Goal: Task Accomplishment & Management: Use online tool/utility

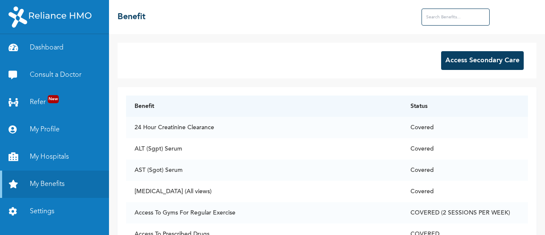
click at [441, 63] on button "Access Secondary Care" at bounding box center [482, 60] width 83 height 19
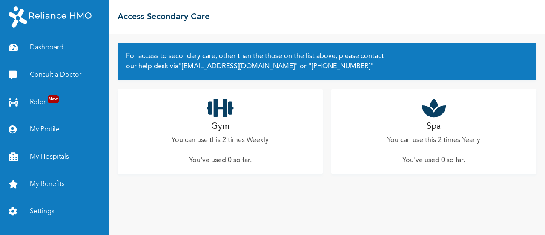
click at [218, 125] on h2 "Gym" at bounding box center [220, 126] width 18 height 13
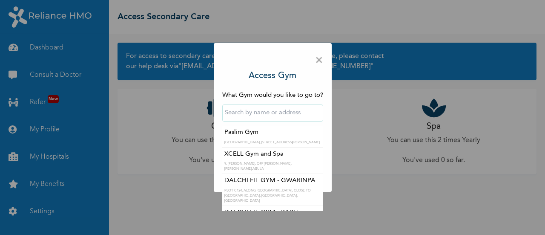
click at [263, 118] on input "text" at bounding box center [272, 112] width 101 height 17
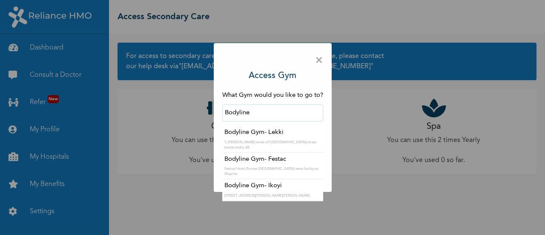
type input "Bodyline Gym- Ikoyi"
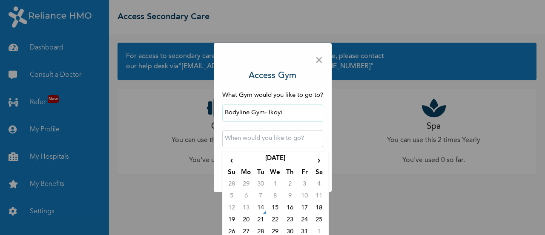
click at [259, 140] on input "text" at bounding box center [272, 138] width 101 height 17
click at [262, 207] on td "14" at bounding box center [260, 209] width 14 height 12
type input "2025-10-14 12:00 AM"
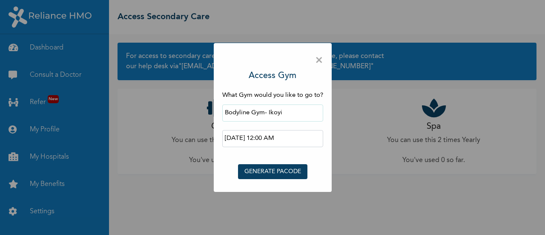
click at [272, 169] on button "GENERATE PACODE" at bounding box center [272, 171] width 69 height 15
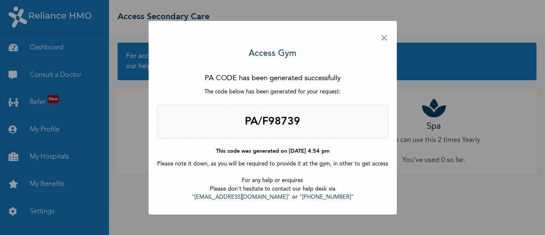
click at [381, 38] on span "×" at bounding box center [384, 38] width 8 height 18
